Goal: Task Accomplishment & Management: Use online tool/utility

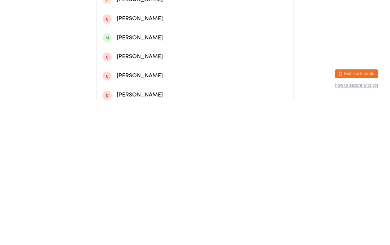
type input "[PERSON_NAME]"
click at [147, 31] on div "[PERSON_NAME]" at bounding box center [194, 30] width 197 height 19
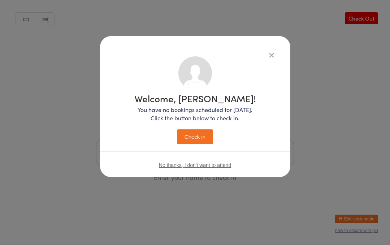
click at [196, 136] on button "Check in" at bounding box center [195, 136] width 36 height 15
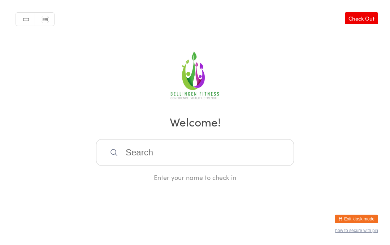
click at [157, 158] on input "search" at bounding box center [195, 152] width 198 height 27
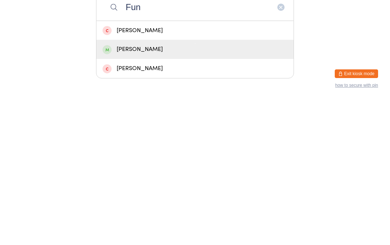
type input "Fun"
click at [147, 189] on div "[PERSON_NAME]" at bounding box center [194, 194] width 185 height 10
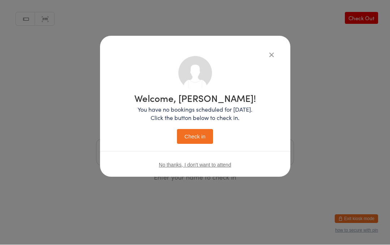
click at [198, 135] on button "Check in" at bounding box center [195, 136] width 36 height 15
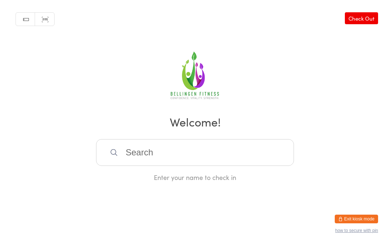
click at [238, 165] on input "search" at bounding box center [195, 152] width 198 height 27
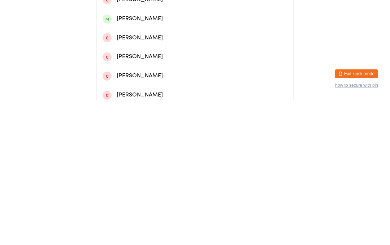
type input "[PERSON_NAME]"
click at [177, 35] on div "[PERSON_NAME]" at bounding box center [194, 31] width 185 height 10
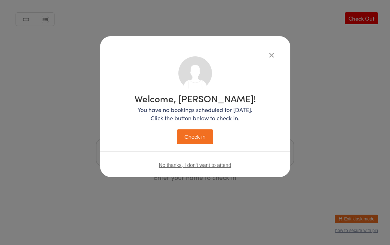
click at [200, 139] on button "Check in" at bounding box center [195, 136] width 36 height 15
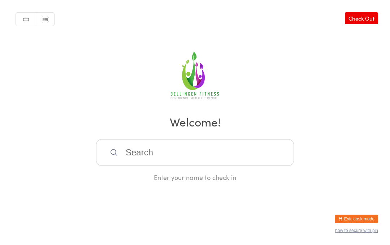
click at [147, 153] on input "search" at bounding box center [195, 152] width 198 height 27
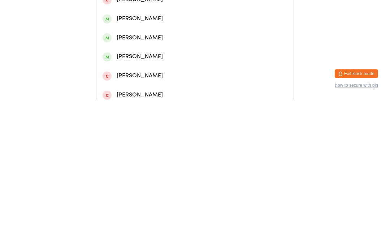
type input "[PERSON_NAME]"
click at [141, 32] on div "[PERSON_NAME]" at bounding box center [194, 31] width 185 height 10
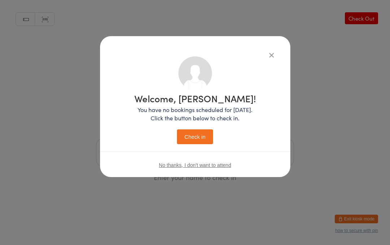
click at [193, 132] on button "Check in" at bounding box center [195, 136] width 36 height 15
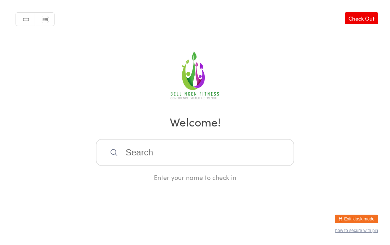
click at [138, 160] on input "search" at bounding box center [195, 152] width 198 height 27
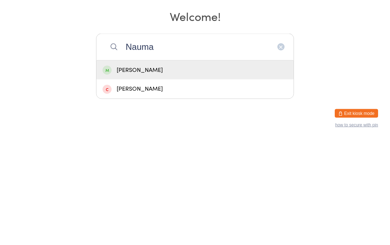
type input "Nauma"
click at [173, 171] on div "[PERSON_NAME]" at bounding box center [194, 176] width 185 height 10
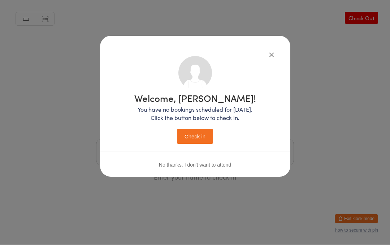
click at [196, 135] on button "Check in" at bounding box center [195, 136] width 36 height 15
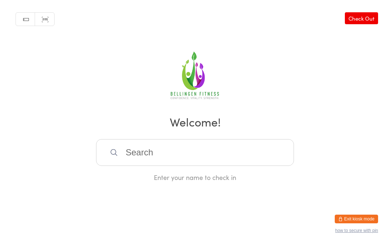
click at [151, 151] on input "search" at bounding box center [195, 152] width 198 height 27
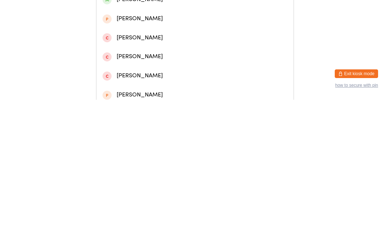
type input "[PERSON_NAME]"
click at [122, 71] on div "[PERSON_NAME]" at bounding box center [194, 69] width 185 height 10
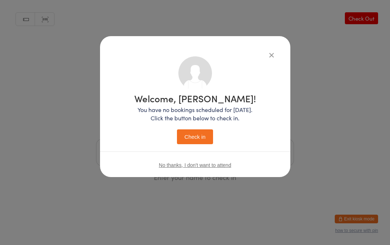
click at [201, 137] on button "Check in" at bounding box center [195, 136] width 36 height 15
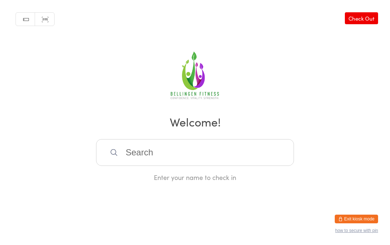
click at [164, 165] on input "search" at bounding box center [195, 152] width 198 height 27
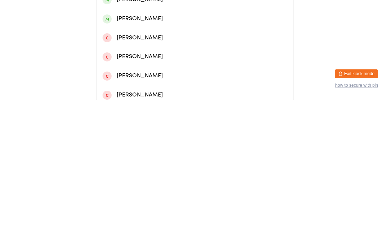
type input "[PERSON_NAME]"
click at [141, 54] on div "[PERSON_NAME]" at bounding box center [194, 49] width 185 height 10
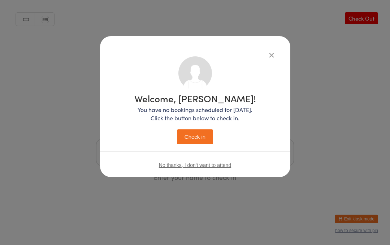
click at [196, 133] on button "Check in" at bounding box center [195, 136] width 36 height 15
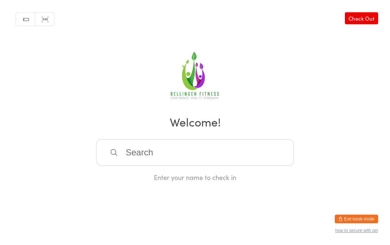
click at [150, 159] on input "search" at bounding box center [195, 152] width 198 height 27
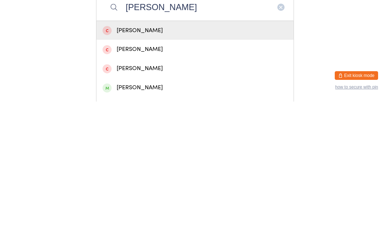
scroll to position [2, 0]
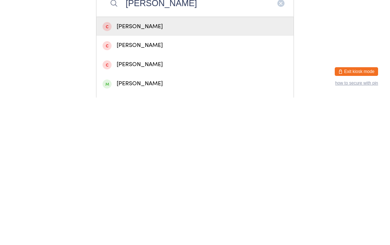
type input "[PERSON_NAME]"
click at [132, 226] on div "[PERSON_NAME]" at bounding box center [194, 231] width 185 height 10
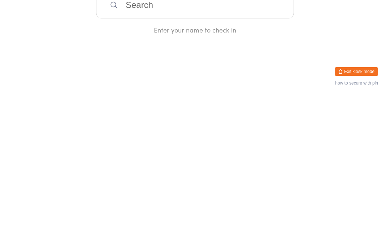
scroll to position [0, 0]
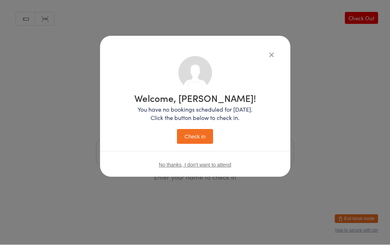
click at [198, 134] on button "Check in" at bounding box center [195, 136] width 36 height 15
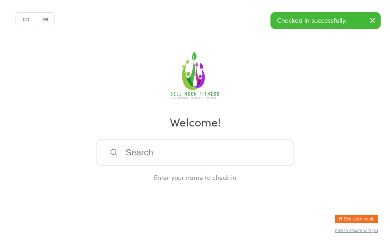
click at [148, 153] on input "search" at bounding box center [195, 152] width 198 height 27
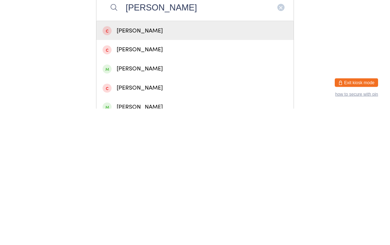
scroll to position [10, 0]
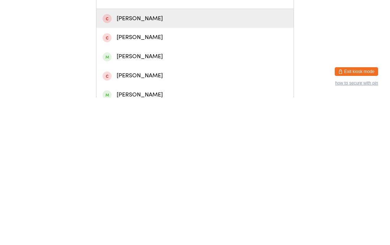
type input "[PERSON_NAME]"
click at [141, 237] on div "[PERSON_NAME]" at bounding box center [194, 242] width 185 height 10
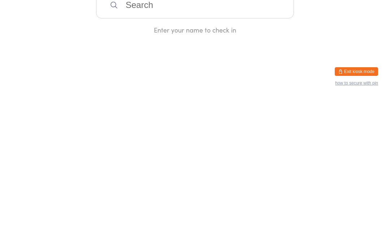
scroll to position [0, 0]
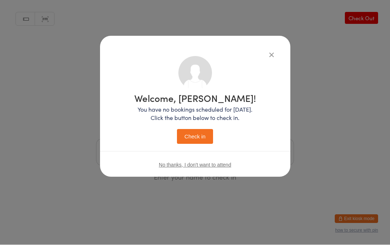
click at [203, 134] on button "Check in" at bounding box center [195, 136] width 36 height 15
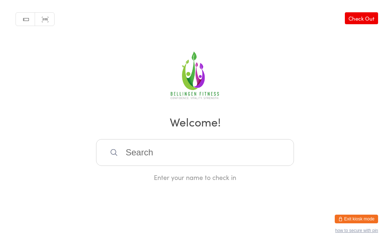
click at [144, 150] on input "search" at bounding box center [195, 152] width 198 height 27
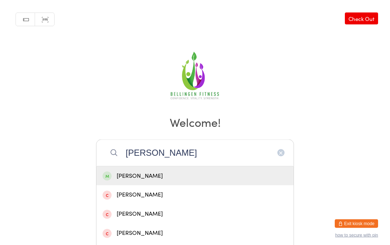
scroll to position [5, 0]
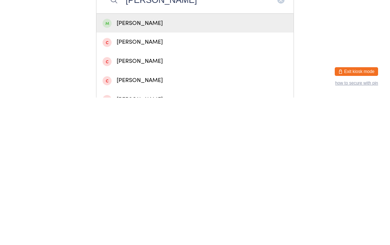
click at [121, 134] on input "[PERSON_NAME]" at bounding box center [195, 147] width 198 height 27
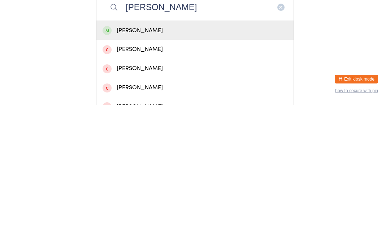
type input "[PERSON_NAME]"
click at [149, 165] on div "[PERSON_NAME]" at bounding box center [194, 170] width 185 height 10
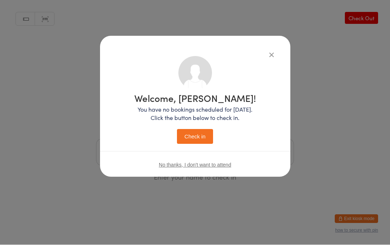
click at [197, 138] on button "Check in" at bounding box center [195, 136] width 36 height 15
